Goal: Task Accomplishment & Management: Use online tool/utility

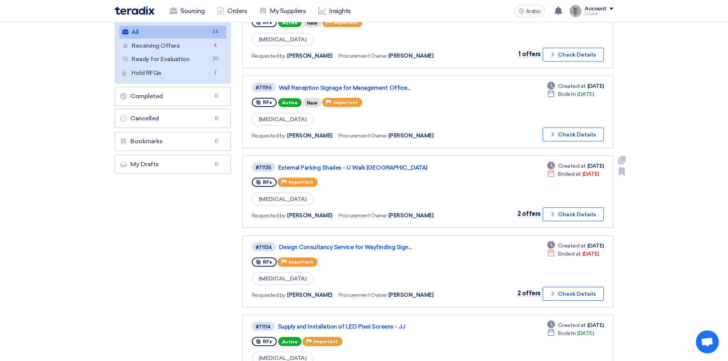
scroll to position [115, 0]
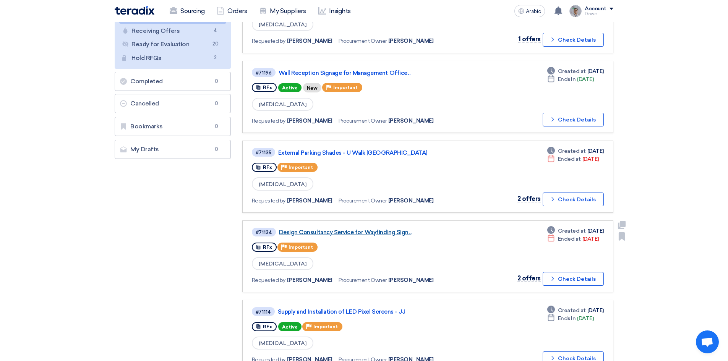
click at [353, 234] on font "Design Consultancy Service for Wayfinding Sign..." at bounding box center [345, 232] width 132 height 7
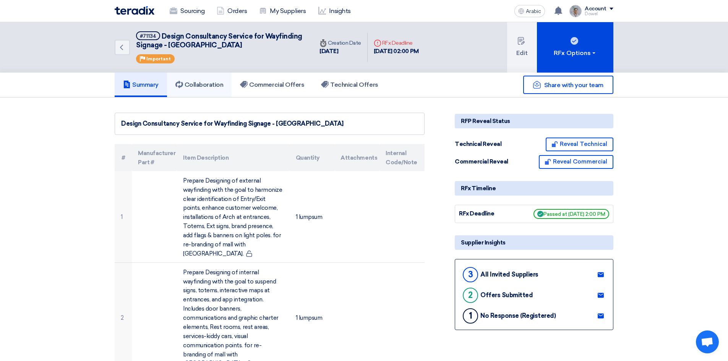
click at [214, 88] on h5 "Collaboration" at bounding box center [199, 85] width 48 height 8
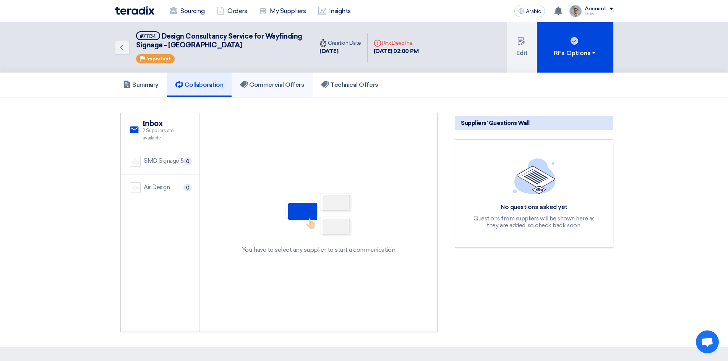
click at [274, 85] on font "Commercial Offers" at bounding box center [276, 84] width 55 height 7
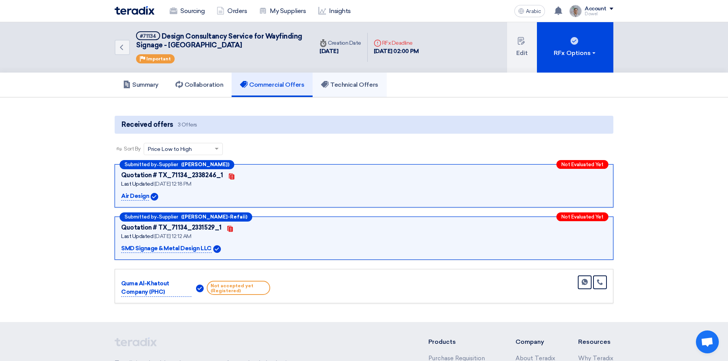
click at [355, 82] on font "Technical Offers" at bounding box center [354, 84] width 48 height 7
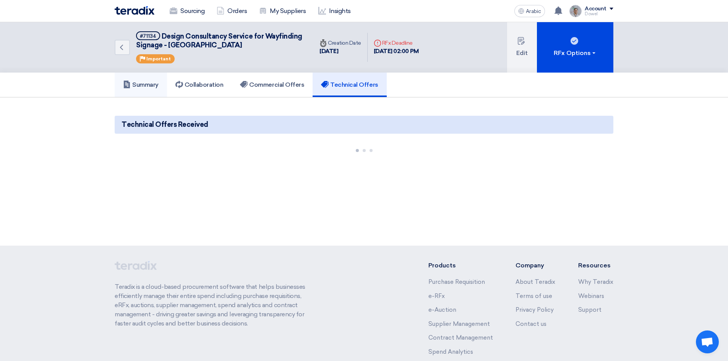
click at [145, 89] on link "Summary" at bounding box center [141, 85] width 52 height 24
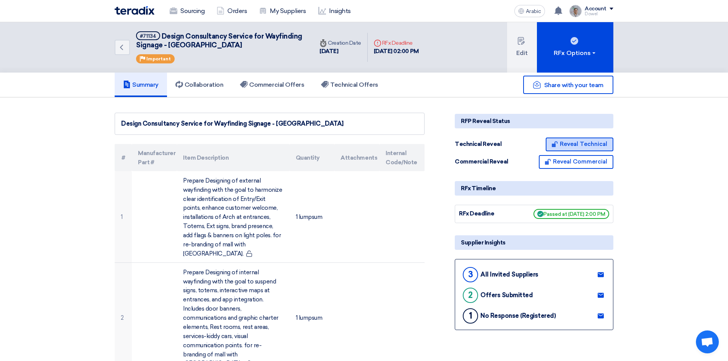
click at [575, 144] on font "Reveal Technical" at bounding box center [583, 144] width 47 height 7
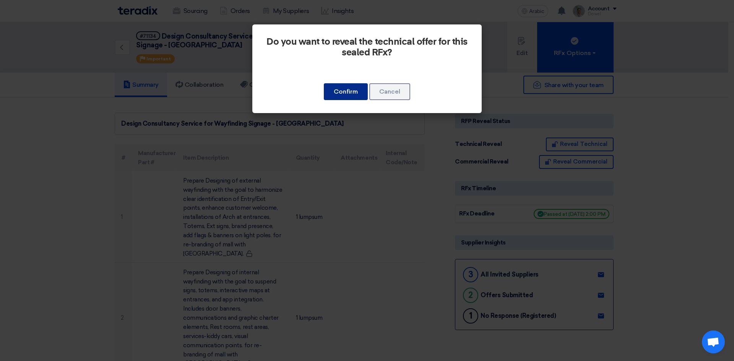
click at [342, 90] on font "Confirm" at bounding box center [346, 91] width 24 height 7
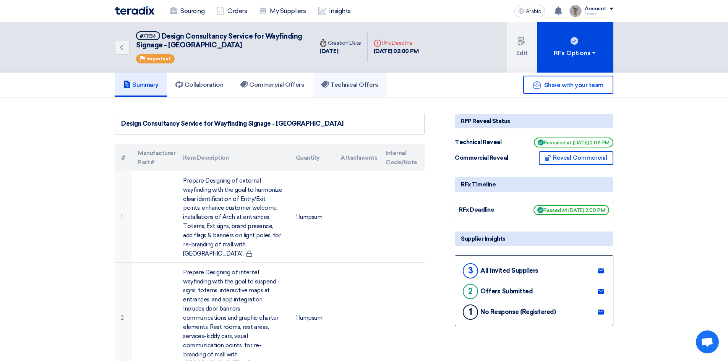
click at [347, 87] on font "Technical Offers" at bounding box center [354, 84] width 48 height 7
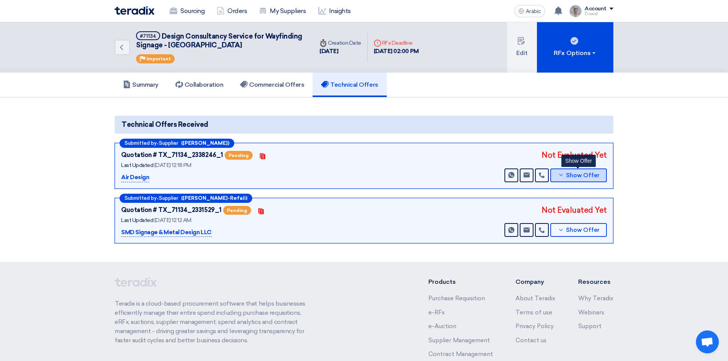
click at [570, 177] on font "Show Offer" at bounding box center [583, 175] width 34 height 7
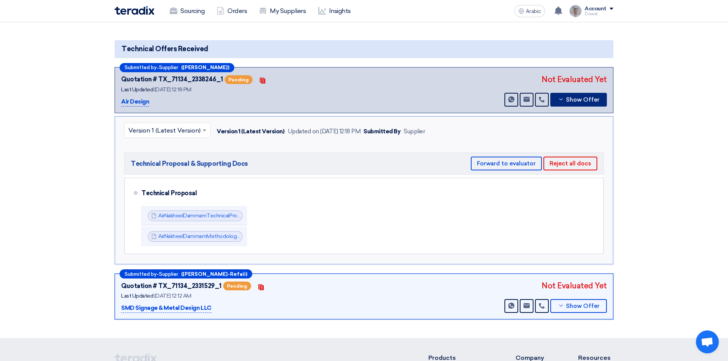
scroll to position [76, 0]
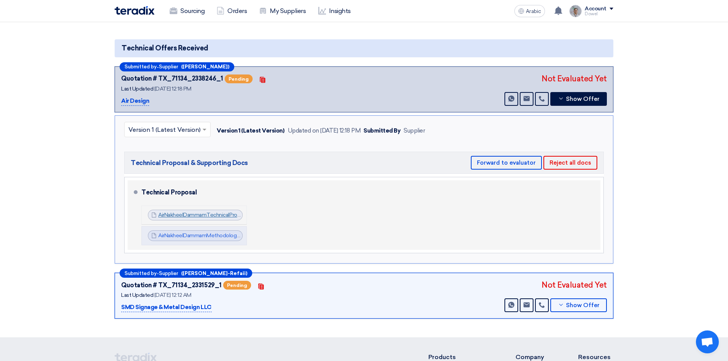
click at [203, 214] on font "AirNakheelDammamTechnicalPro_1756281472825.pdf" at bounding box center [223, 215] width 130 height 6
click at [201, 235] on font "AirNakheelDammamMethodologyProfile_1756281506326.pdf" at bounding box center [231, 235] width 147 height 6
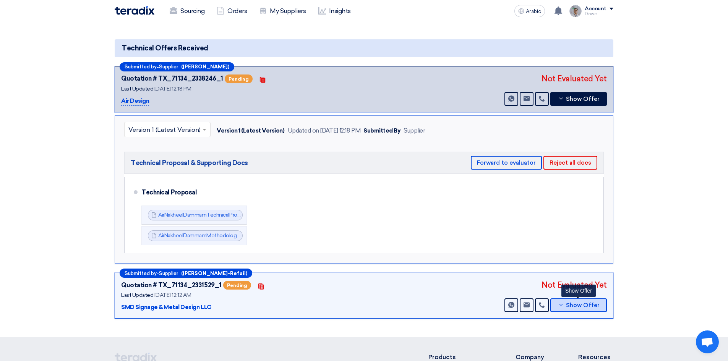
drag, startPoint x: 580, startPoint y: 303, endPoint x: 574, endPoint y: 306, distance: 6.0
click at [580, 303] on font "Show Offer" at bounding box center [583, 305] width 34 height 7
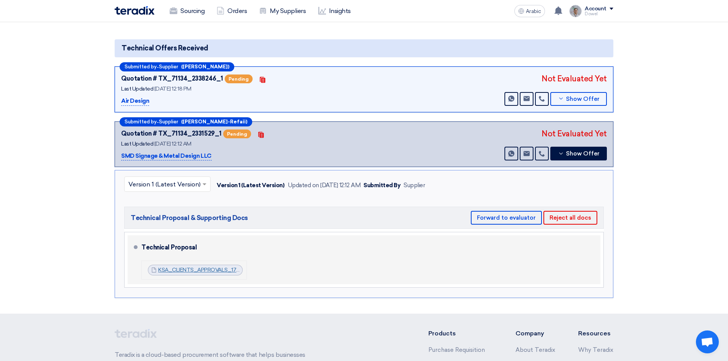
click at [191, 270] on font "KSA_CLIENTS_APPROVALS_1756155930123.pdf" at bounding box center [217, 270] width 118 height 6
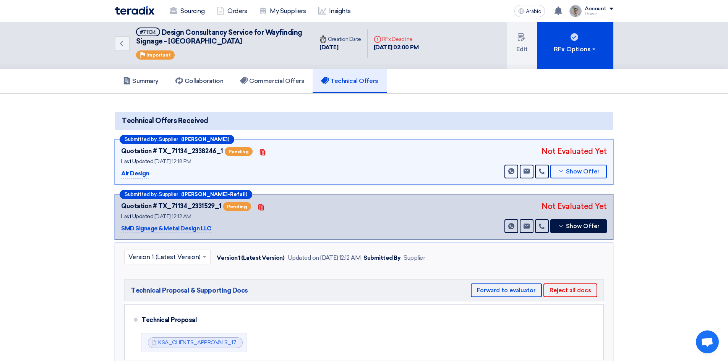
scroll to position [0, 0]
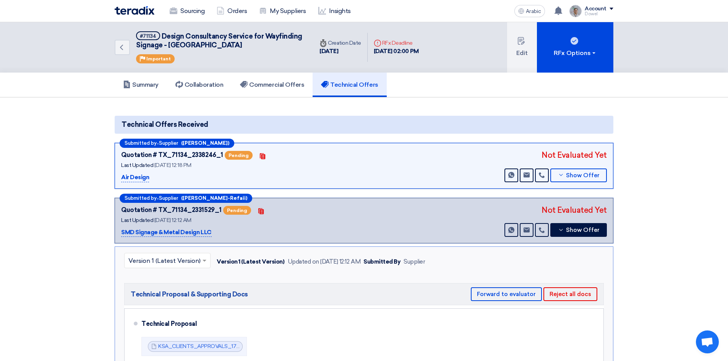
click at [356, 85] on font "Technical Offers" at bounding box center [354, 84] width 48 height 7
click at [139, 87] on font "Summary" at bounding box center [145, 84] width 26 height 7
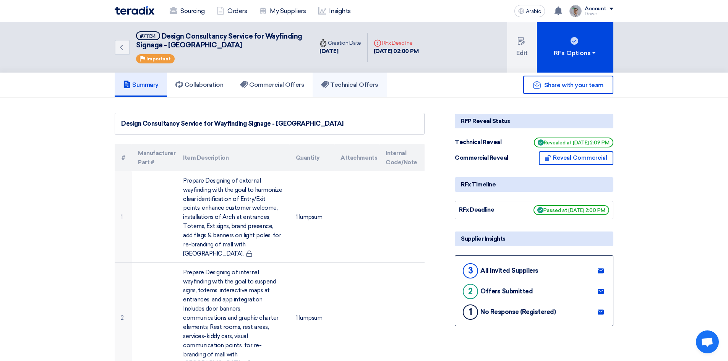
click at [347, 88] on h5 "Technical Offers" at bounding box center [349, 85] width 57 height 8
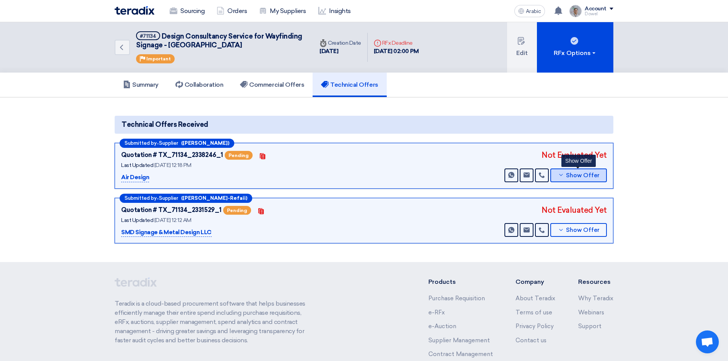
click at [580, 180] on button "Show Offer" at bounding box center [578, 175] width 57 height 14
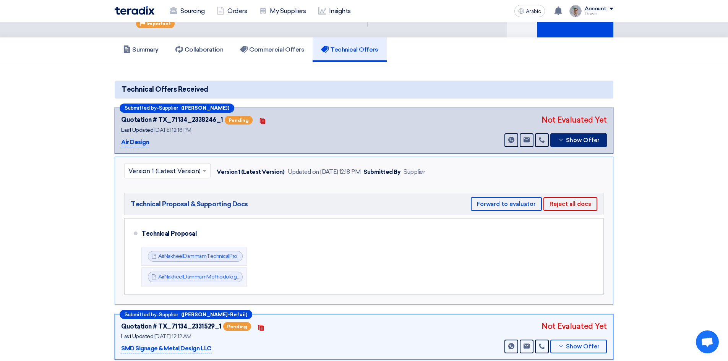
scroll to position [115, 0]
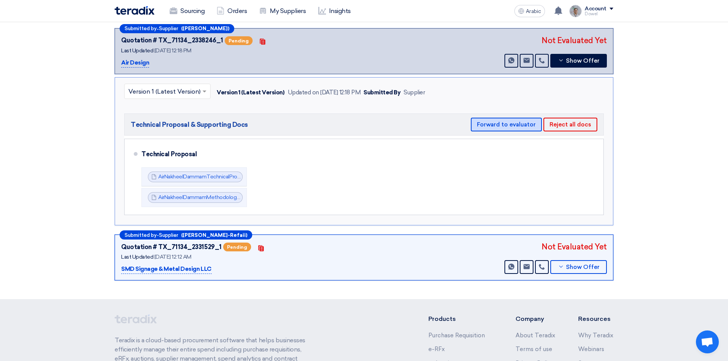
click at [499, 125] on font "Forward to evaluator" at bounding box center [506, 124] width 59 height 7
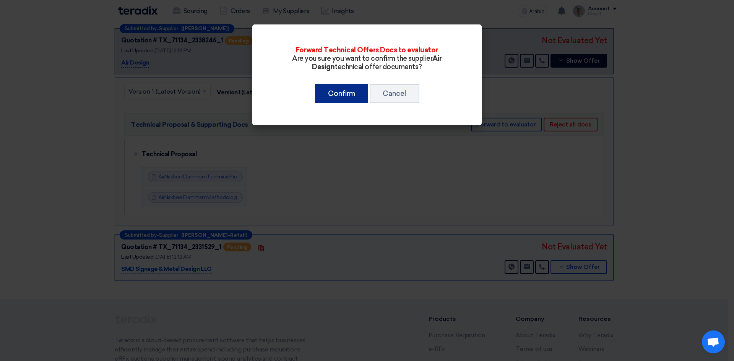
click at [342, 97] on font "Confirm" at bounding box center [341, 93] width 27 height 8
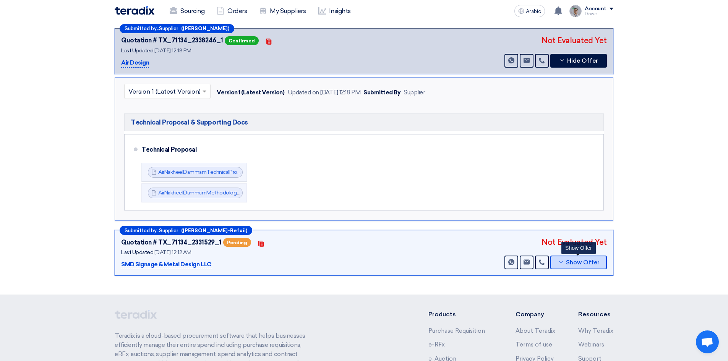
click at [574, 263] on font "Show Offer" at bounding box center [583, 262] width 34 height 7
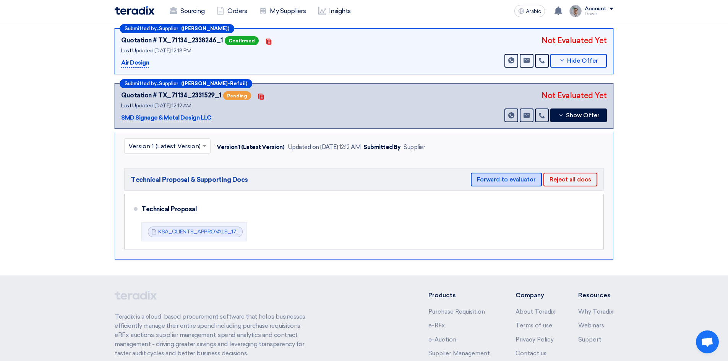
click at [504, 180] on font "Forward to evaluator" at bounding box center [506, 179] width 59 height 7
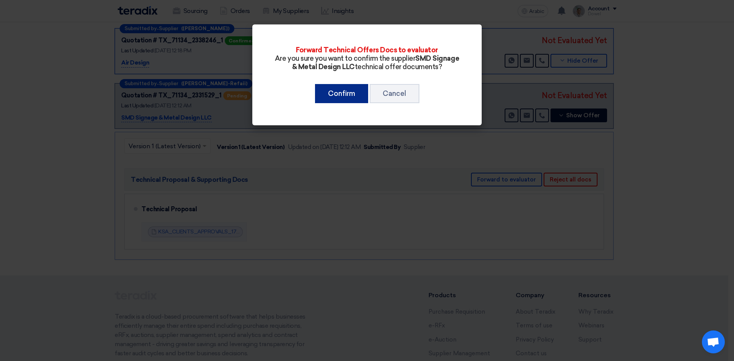
click at [332, 94] on font "Confirm" at bounding box center [341, 93] width 27 height 8
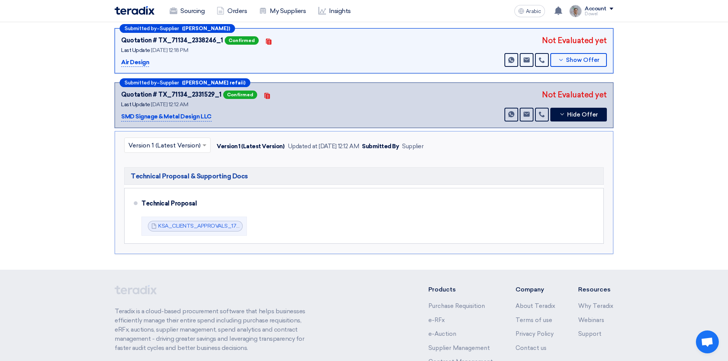
click at [683, 206] on section "Technical Offers Received Submitted by – Supplier ([PERSON_NAME]) Quotation # T…" at bounding box center [364, 126] width 728 height 287
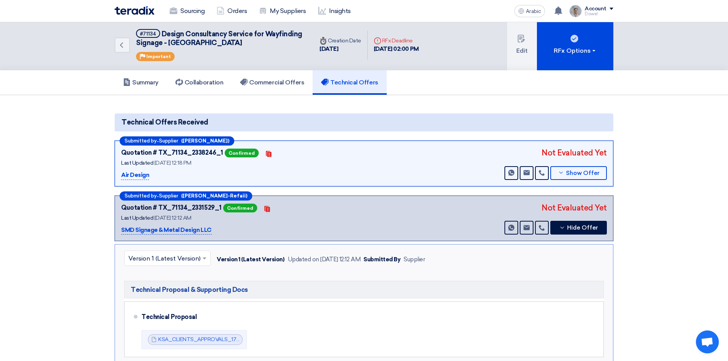
scroll to position [0, 0]
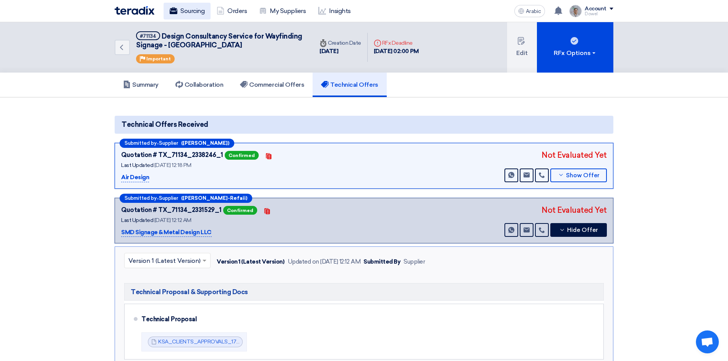
click at [184, 10] on font "Sourcing" at bounding box center [192, 10] width 24 height 7
